Goal: Book appointment/travel/reservation

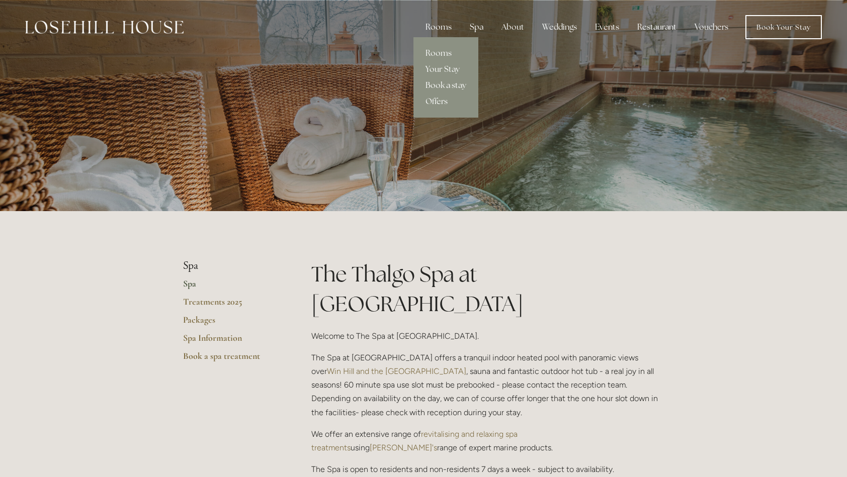
click at [445, 30] on div "Rooms" at bounding box center [439, 27] width 42 height 20
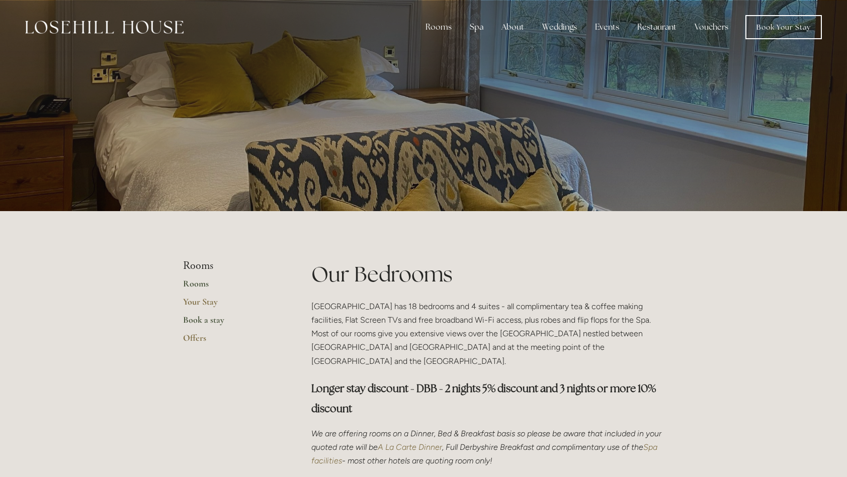
click at [200, 326] on link "Book a stay" at bounding box center [231, 323] width 96 height 18
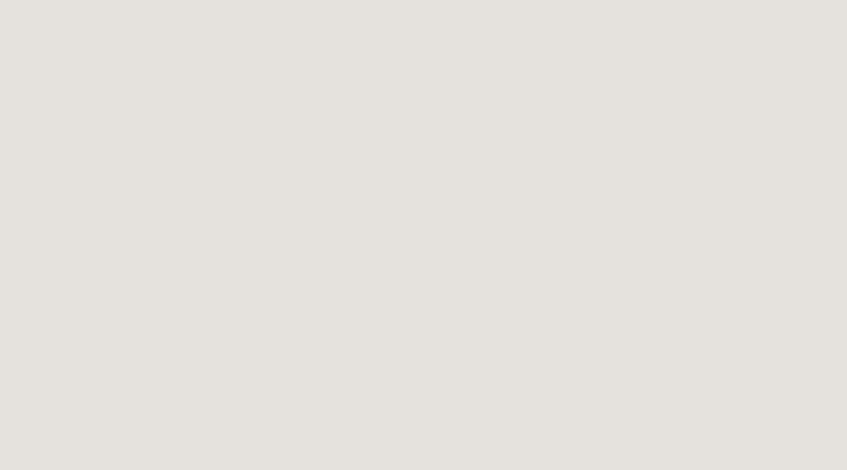
scroll to position [211, 0]
